Goal: Task Accomplishment & Management: Manage account settings

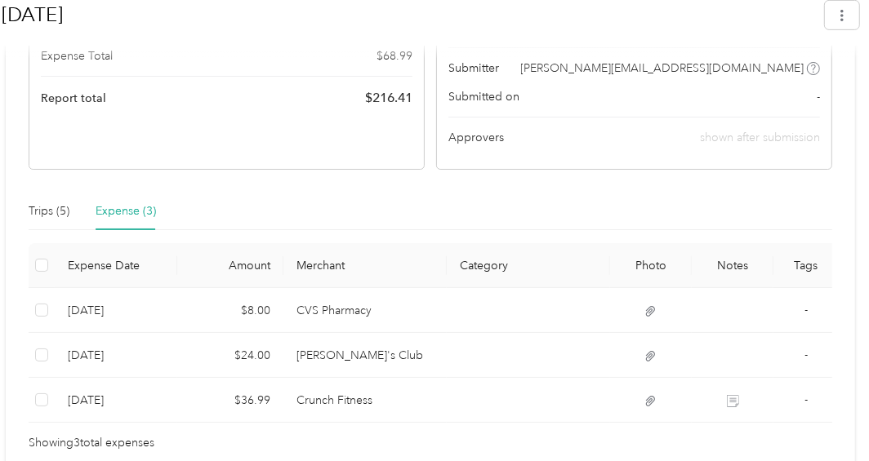
scroll to position [386, 0]
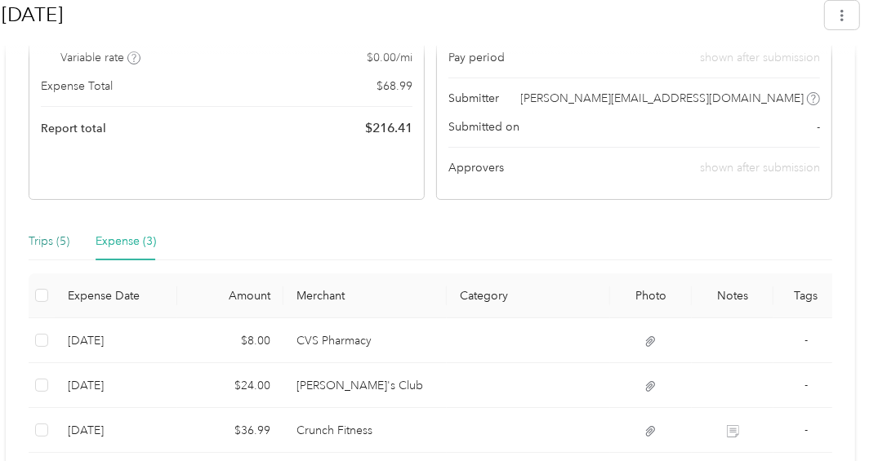
click at [53, 242] on div "Trips (5)" at bounding box center [49, 242] width 41 height 18
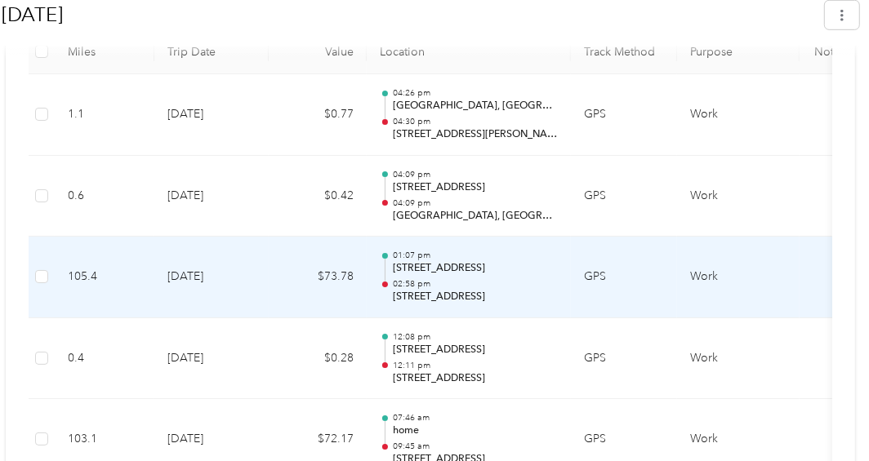
scroll to position [713, 0]
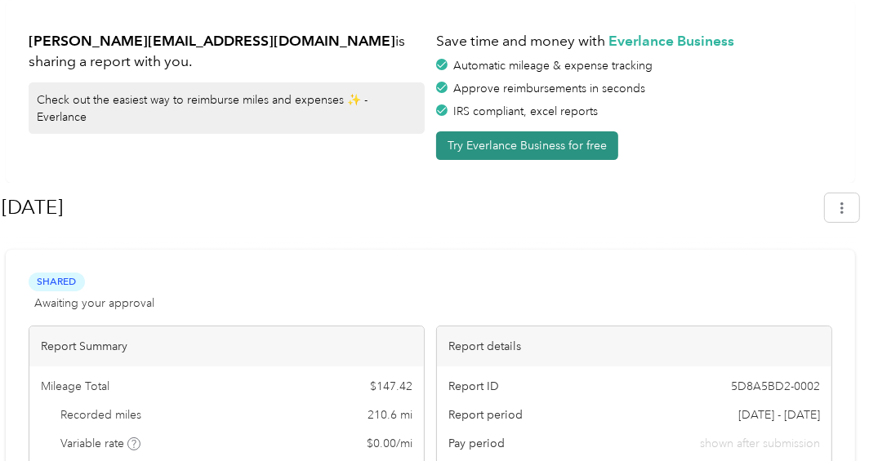
click at [562, 147] on button "Try Everlance Business for free" at bounding box center [527, 145] width 182 height 29
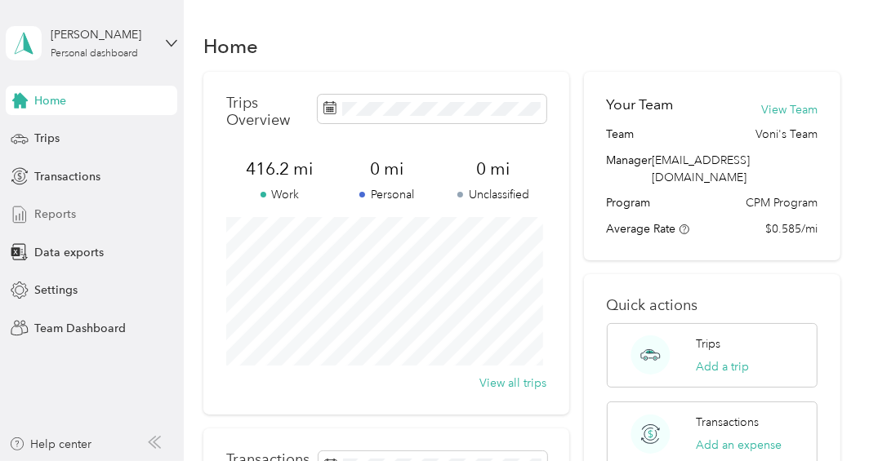
click at [56, 211] on span "Reports" at bounding box center [55, 214] width 42 height 17
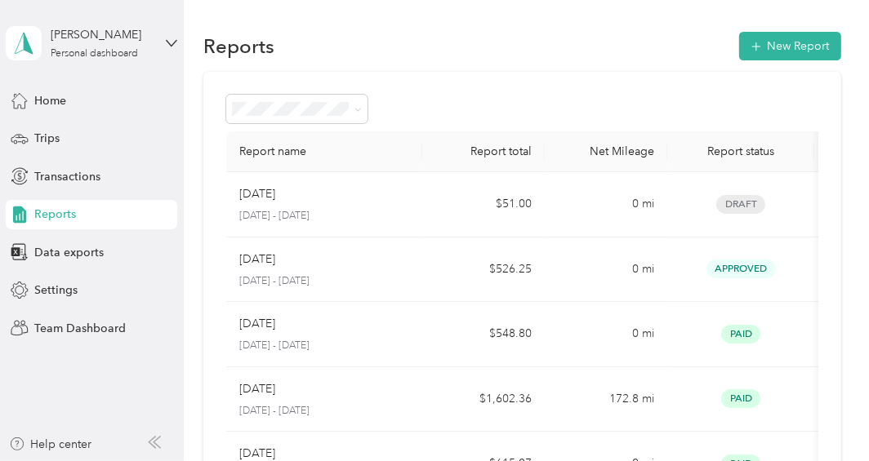
click at [163, 44] on div "Voni Goodson-Simpson Personal dashboard" at bounding box center [91, 43] width 171 height 57
click at [118, 139] on div "Team dashboard" at bounding box center [178, 134] width 321 height 29
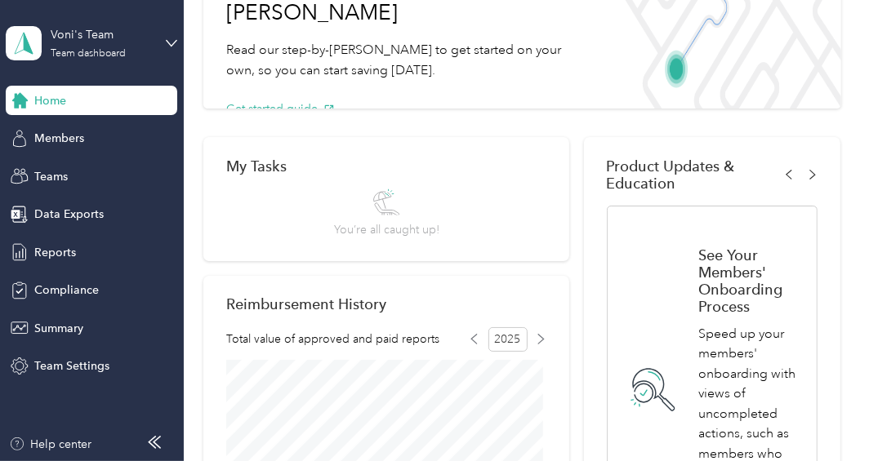
scroll to position [163, 0]
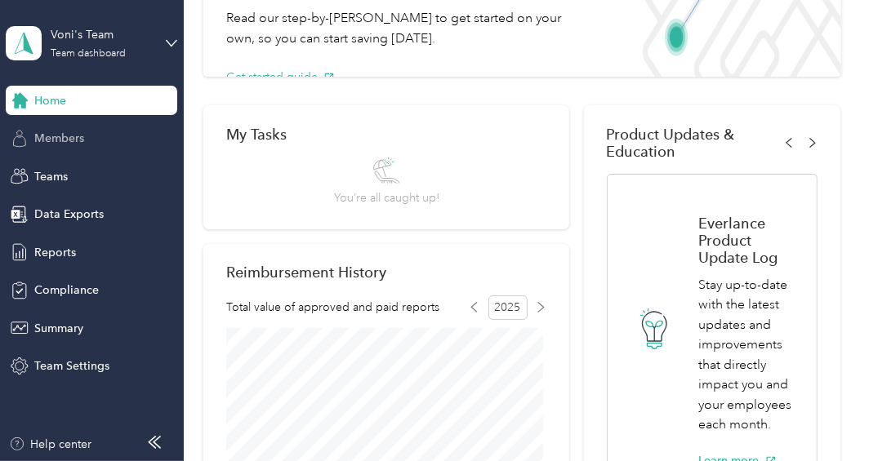
click at [97, 144] on div "Members" at bounding box center [91, 138] width 171 height 29
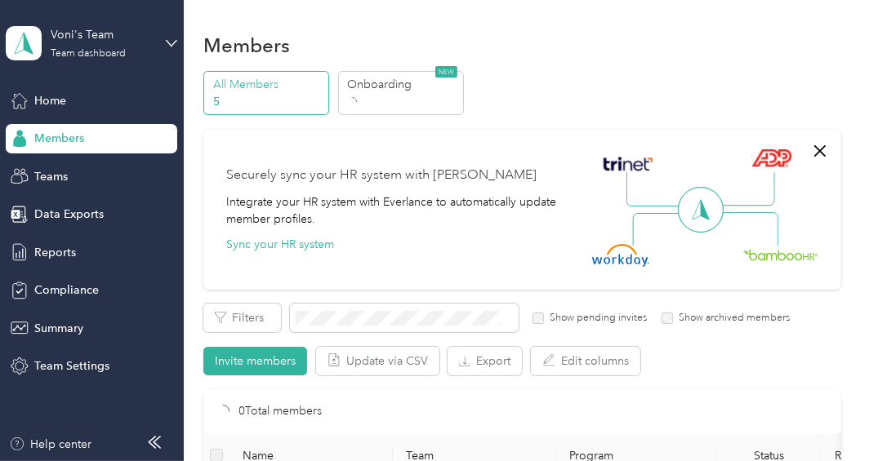
scroll to position [163, 0]
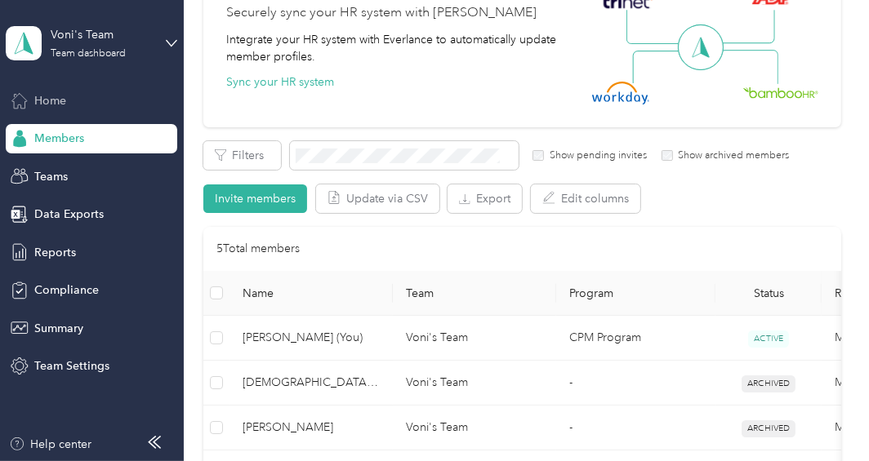
click at [66, 110] on div "Home" at bounding box center [91, 100] width 171 height 29
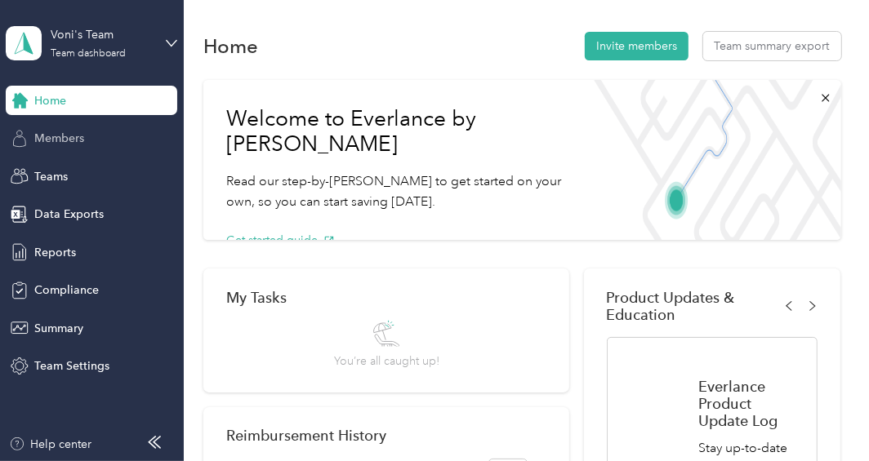
click at [88, 140] on div "Members" at bounding box center [91, 138] width 171 height 29
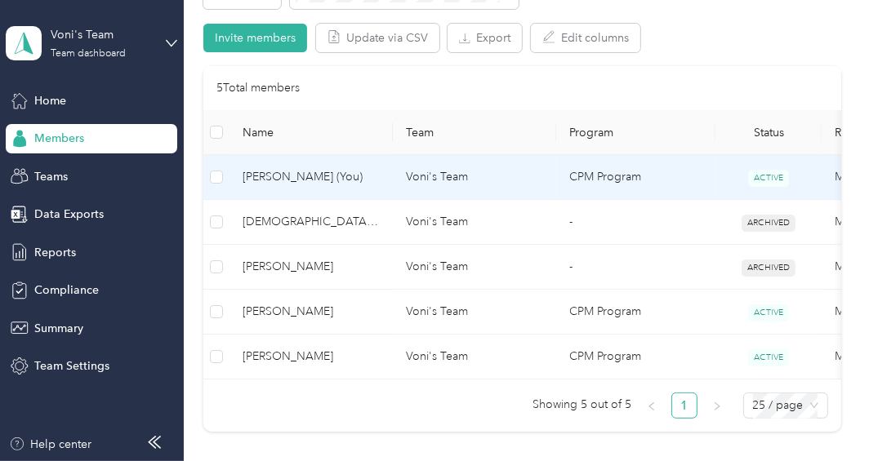
scroll to position [242, 0]
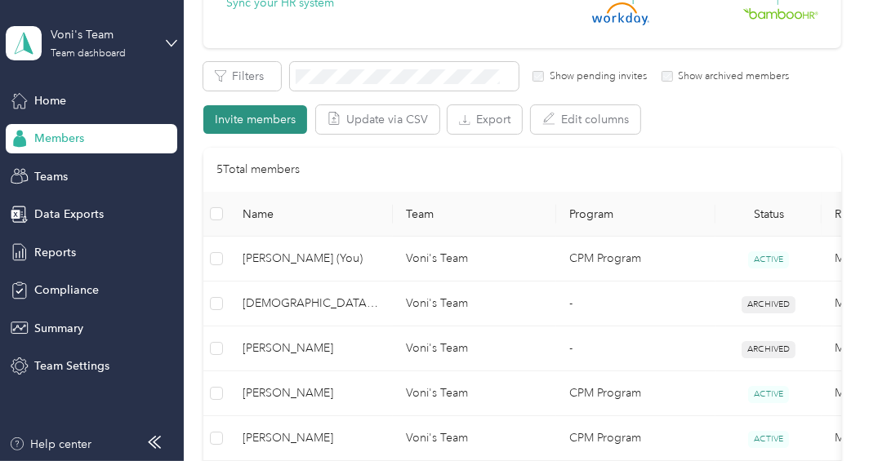
click at [257, 119] on button "Invite members" at bounding box center [255, 119] width 104 height 29
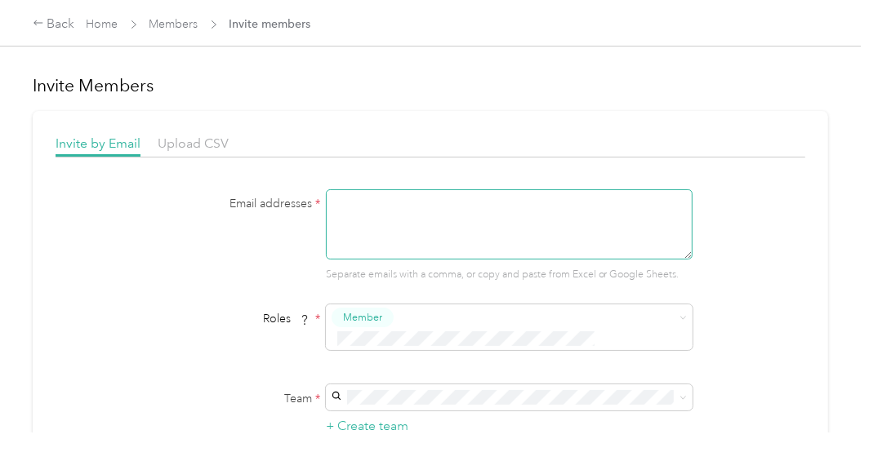
click at [421, 216] on textarea at bounding box center [509, 224] width 367 height 70
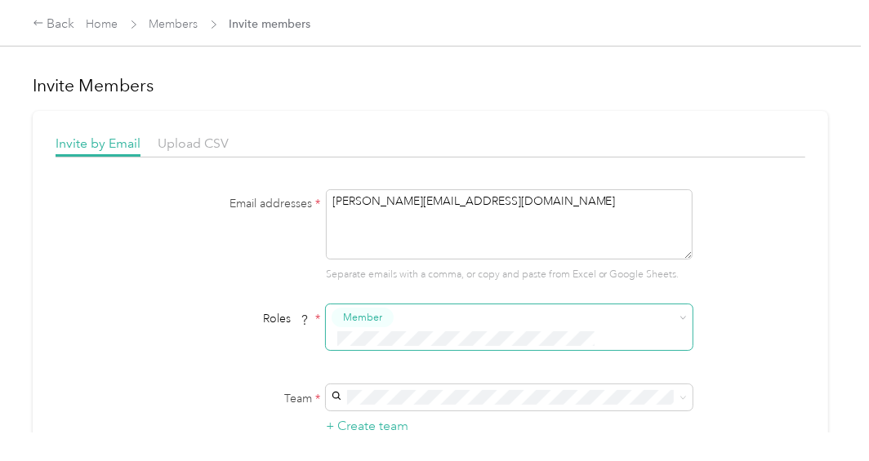
type textarea "annabelle@nchrc.org"
click at [492, 350] on li "Member" at bounding box center [506, 347] width 367 height 32
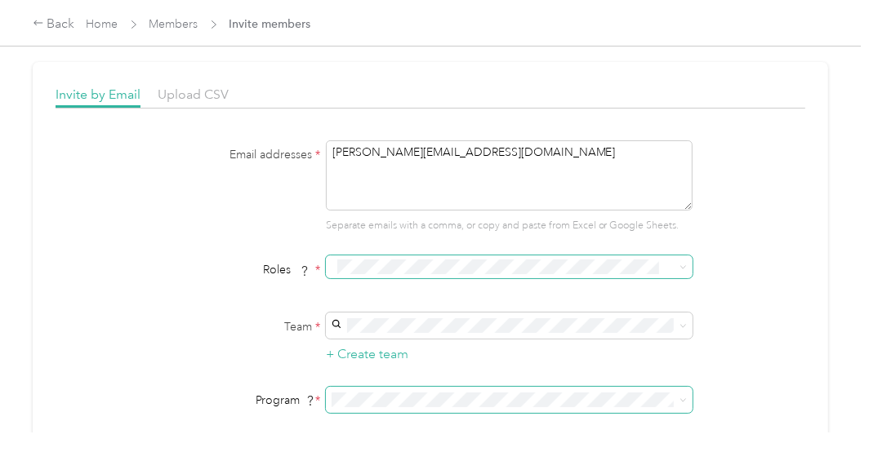
scroll to position [82, 0]
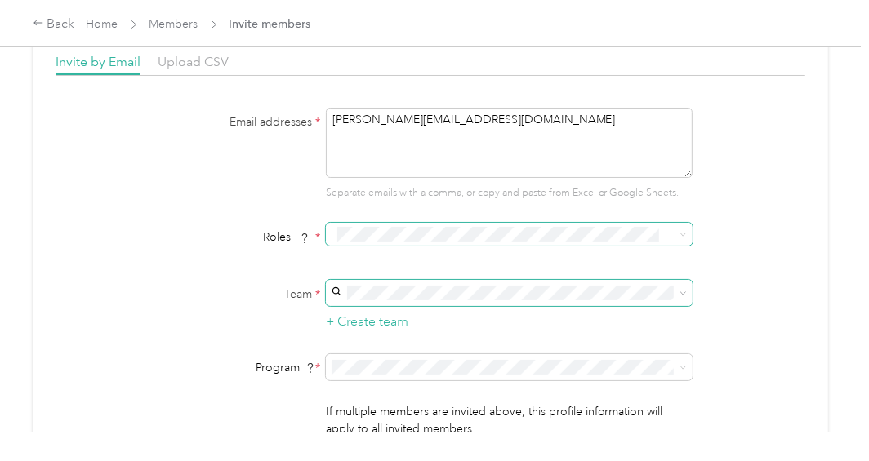
click at [680, 291] on icon at bounding box center [682, 293] width 7 height 7
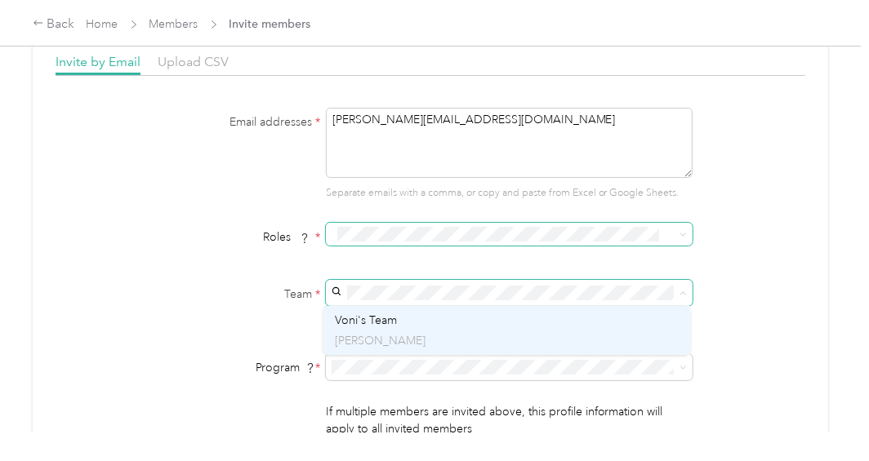
click at [473, 326] on div "Voni's Team Voni Goodson-Simpson" at bounding box center [507, 331] width 344 height 38
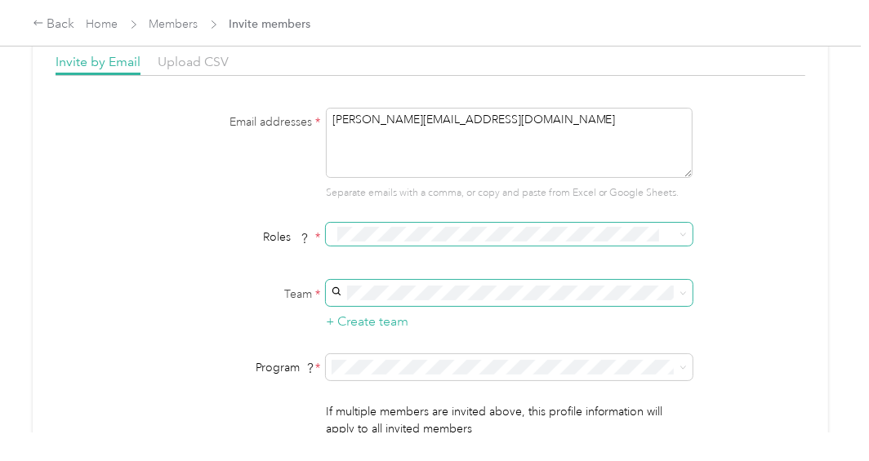
click at [428, 269] on li "Member" at bounding box center [506, 262] width 367 height 32
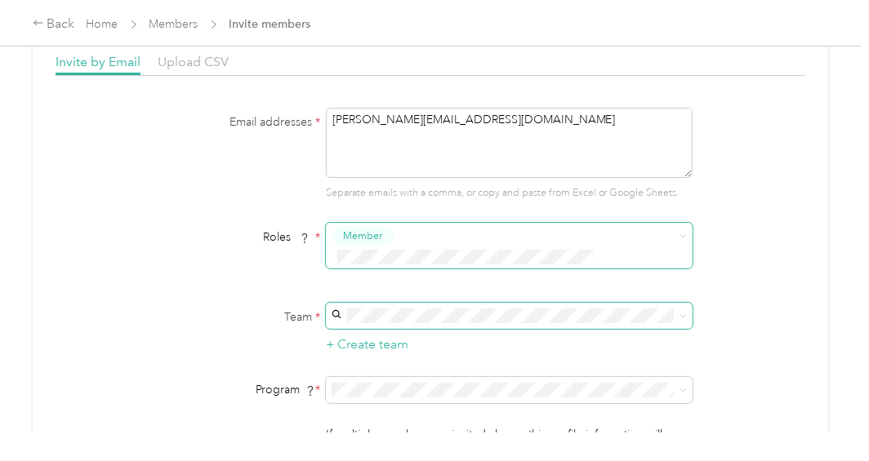
scroll to position [163, 0]
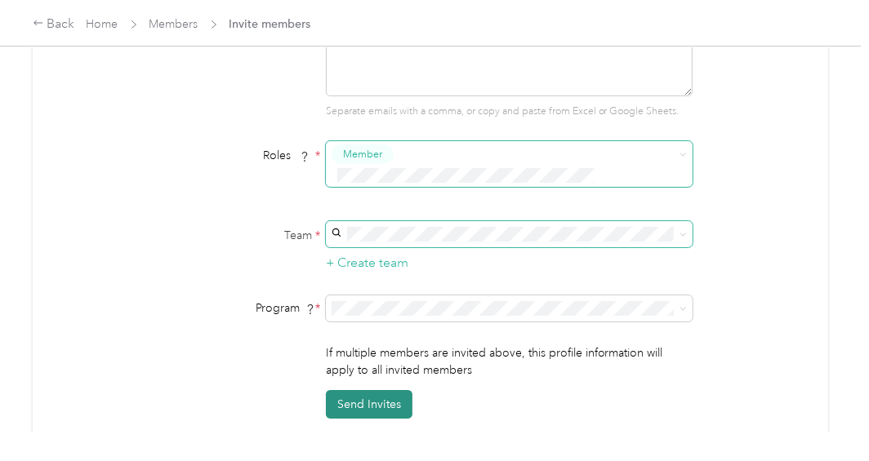
click at [369, 391] on button "Send Invites" at bounding box center [369, 404] width 87 height 29
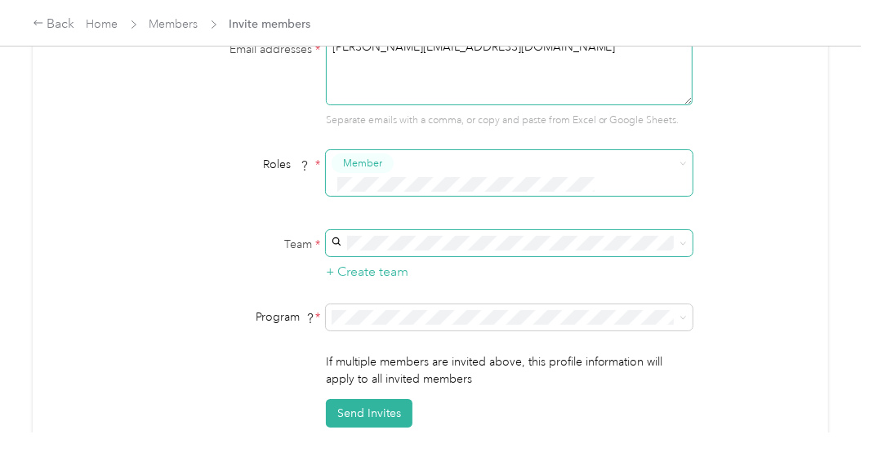
scroll to position [0, 0]
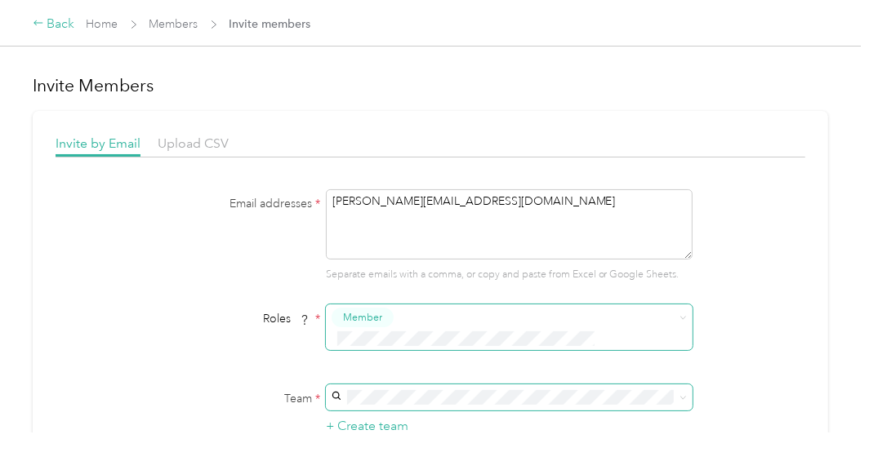
click at [62, 28] on div "Back" at bounding box center [54, 25] width 42 height 20
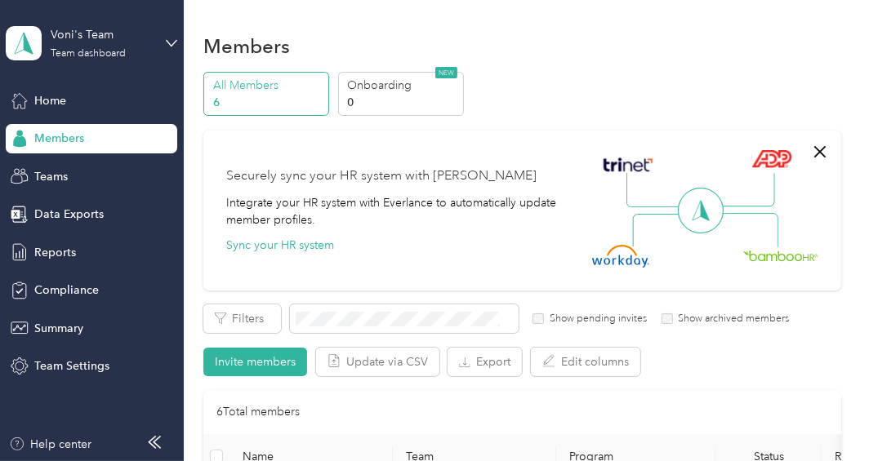
click at [69, 140] on span "Members" at bounding box center [59, 138] width 50 height 17
click at [282, 94] on p "6" at bounding box center [268, 102] width 111 height 17
click at [275, 87] on p "All Members" at bounding box center [268, 85] width 111 height 17
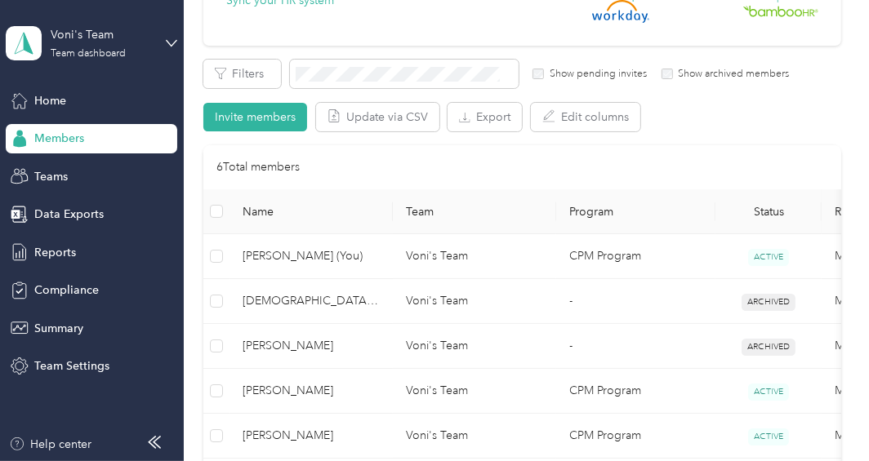
scroll to position [327, 0]
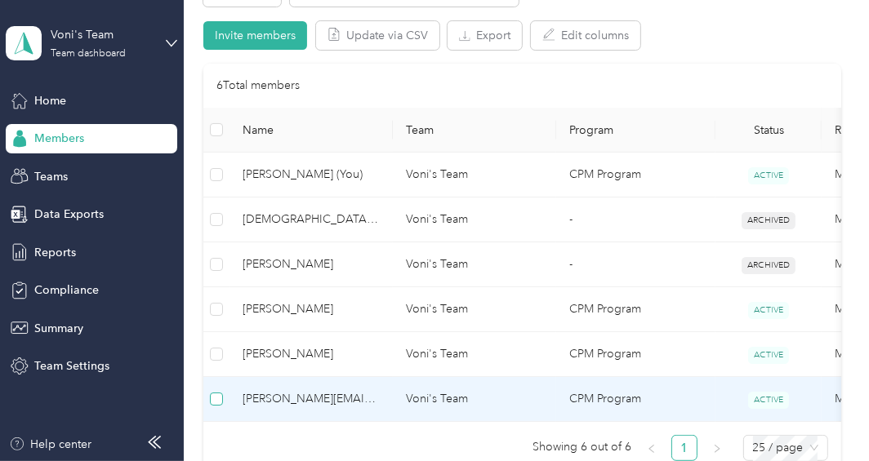
click at [219, 403] on label at bounding box center [216, 399] width 13 height 18
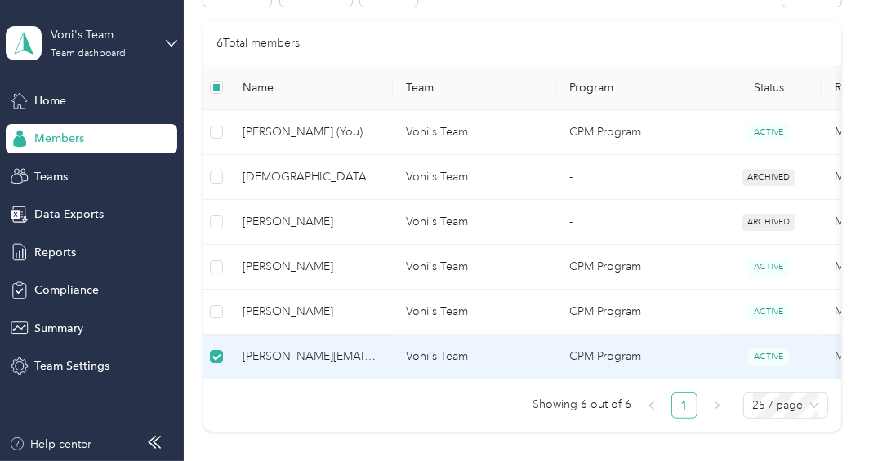
scroll to position [283, 0]
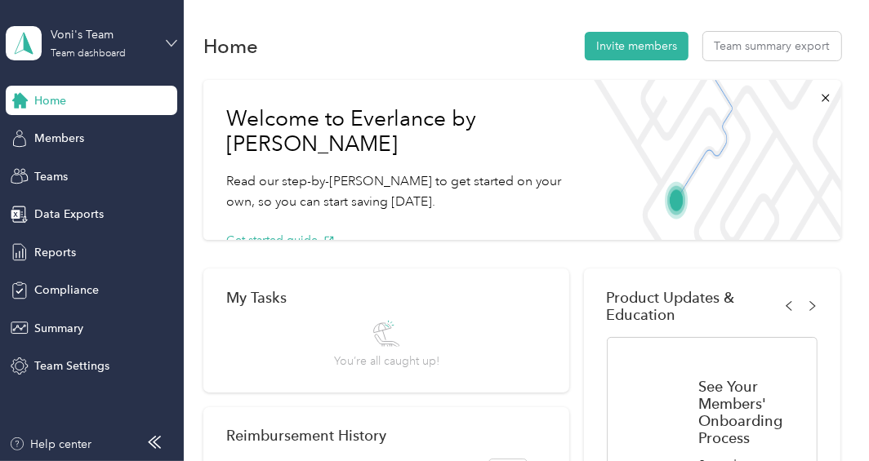
click at [171, 43] on icon at bounding box center [171, 43] width 11 height 11
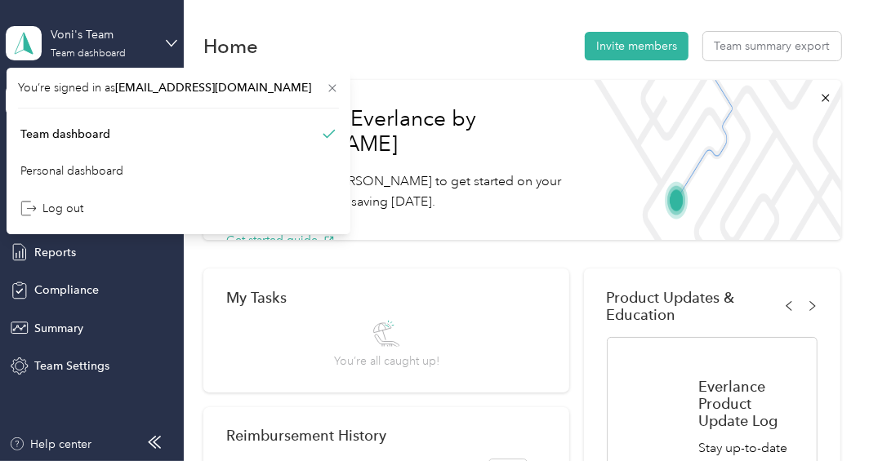
click at [139, 60] on div "Voni's Team Team dashboard" at bounding box center [91, 43] width 171 height 57
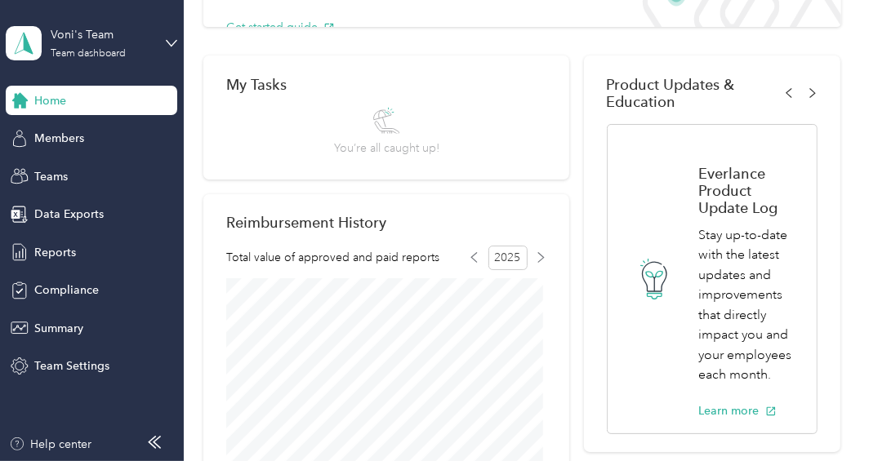
scroll to position [245, 0]
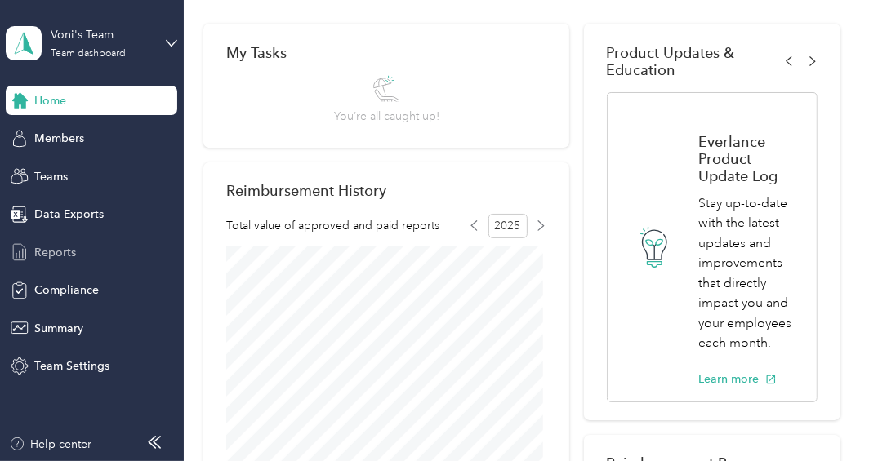
click at [63, 249] on span "Reports" at bounding box center [55, 252] width 42 height 17
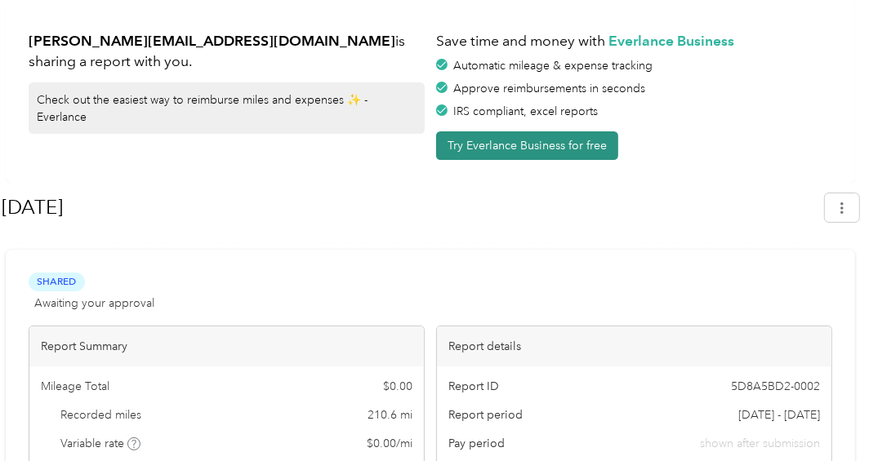
click at [522, 149] on button "Try Everlance Business for free" at bounding box center [527, 145] width 182 height 29
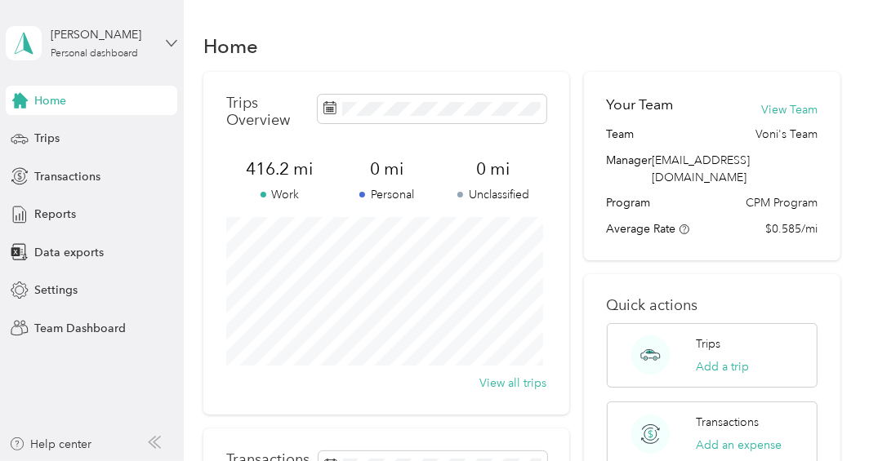
click at [167, 41] on icon at bounding box center [172, 43] width 10 height 6
click at [106, 133] on div "Team dashboard" at bounding box center [63, 134] width 87 height 17
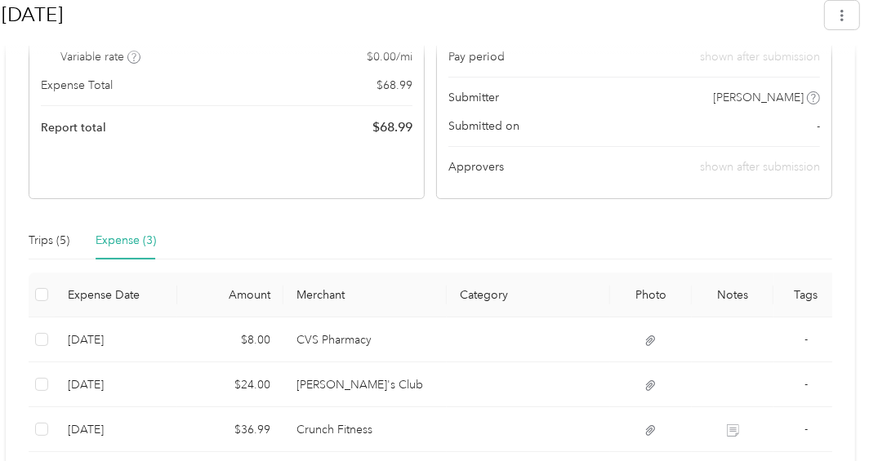
scroll to position [386, 0]
